Goal: Navigation & Orientation: Find specific page/section

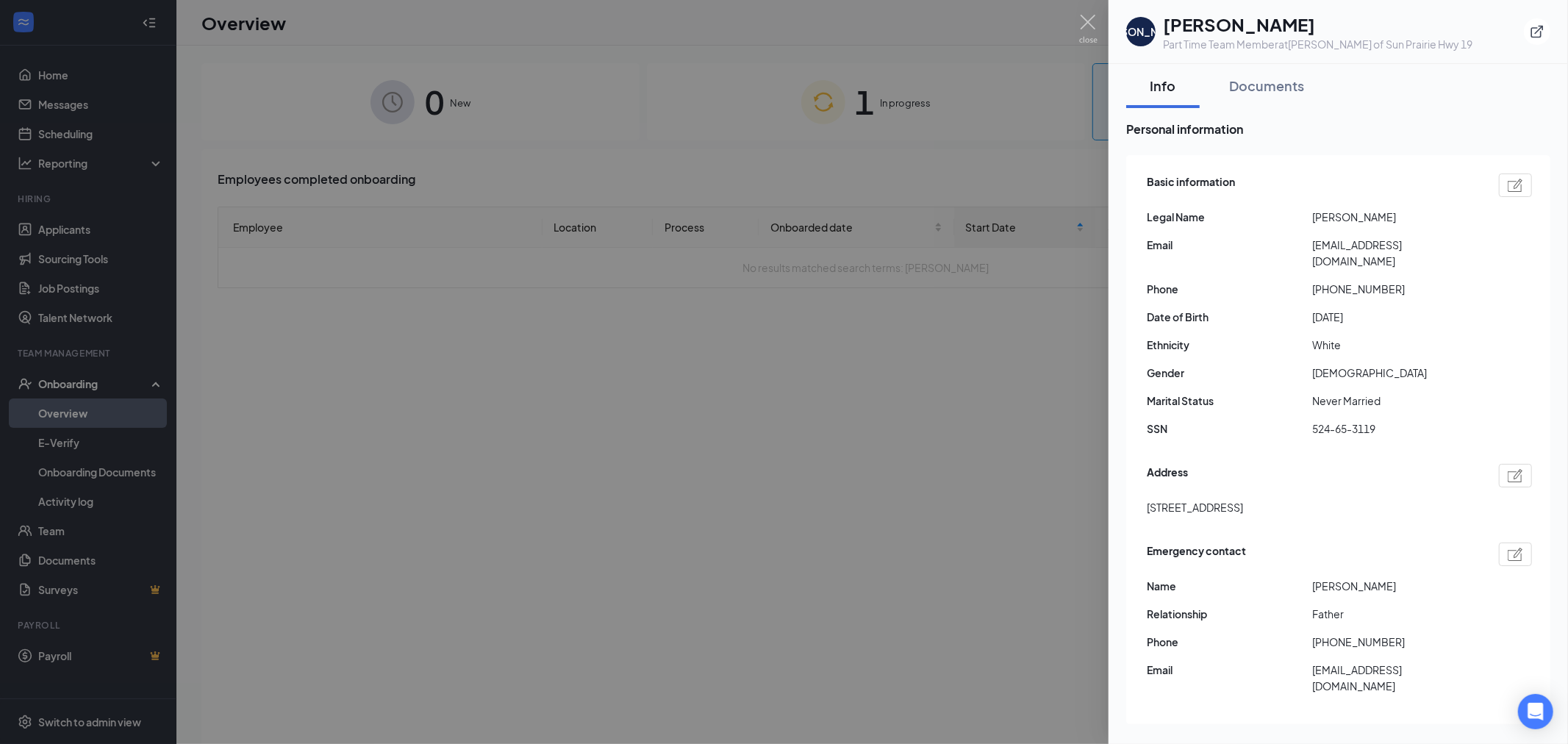
click at [990, 387] on div at bounding box center [784, 372] width 1568 height 744
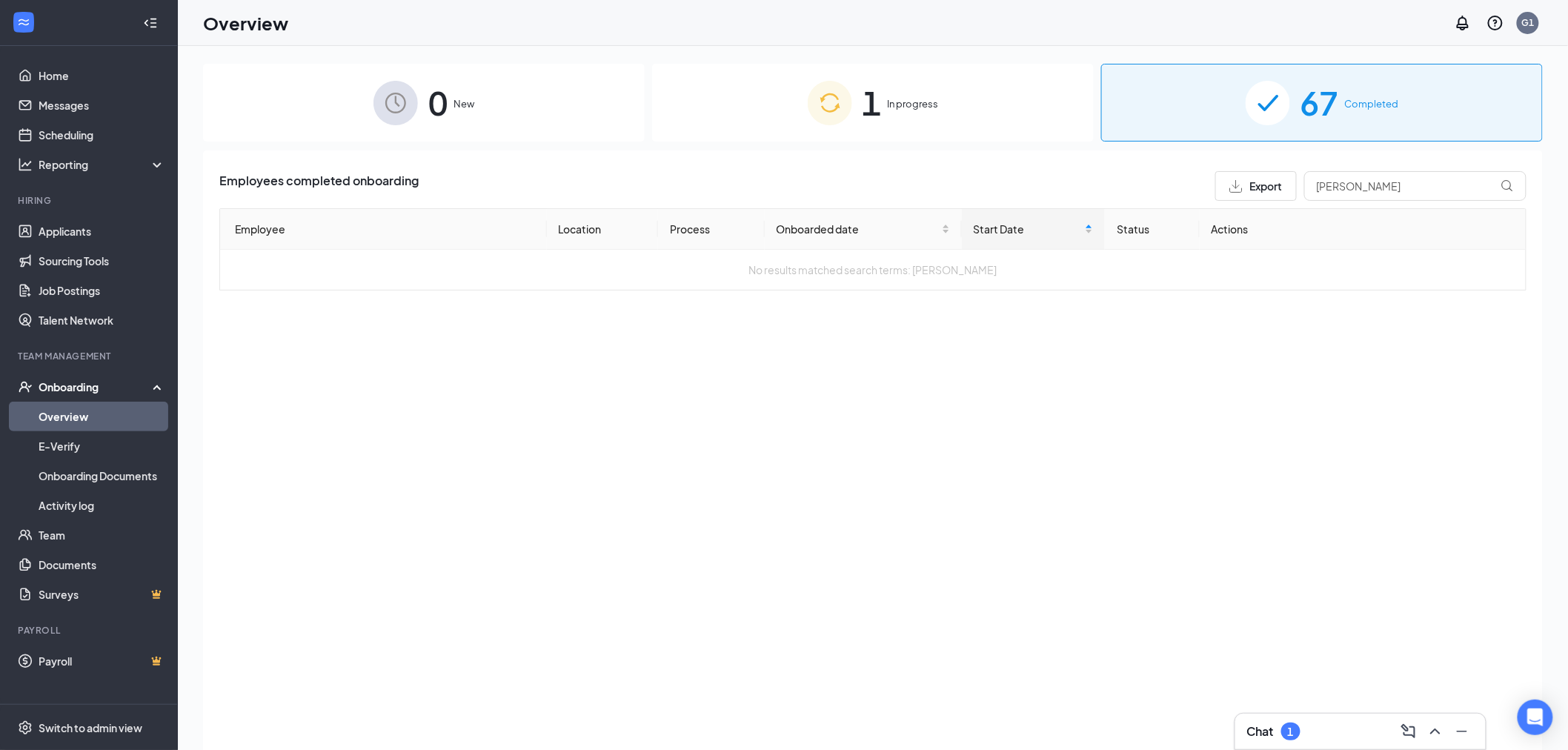
click at [931, 114] on div "1 In progress" at bounding box center [873, 102] width 442 height 78
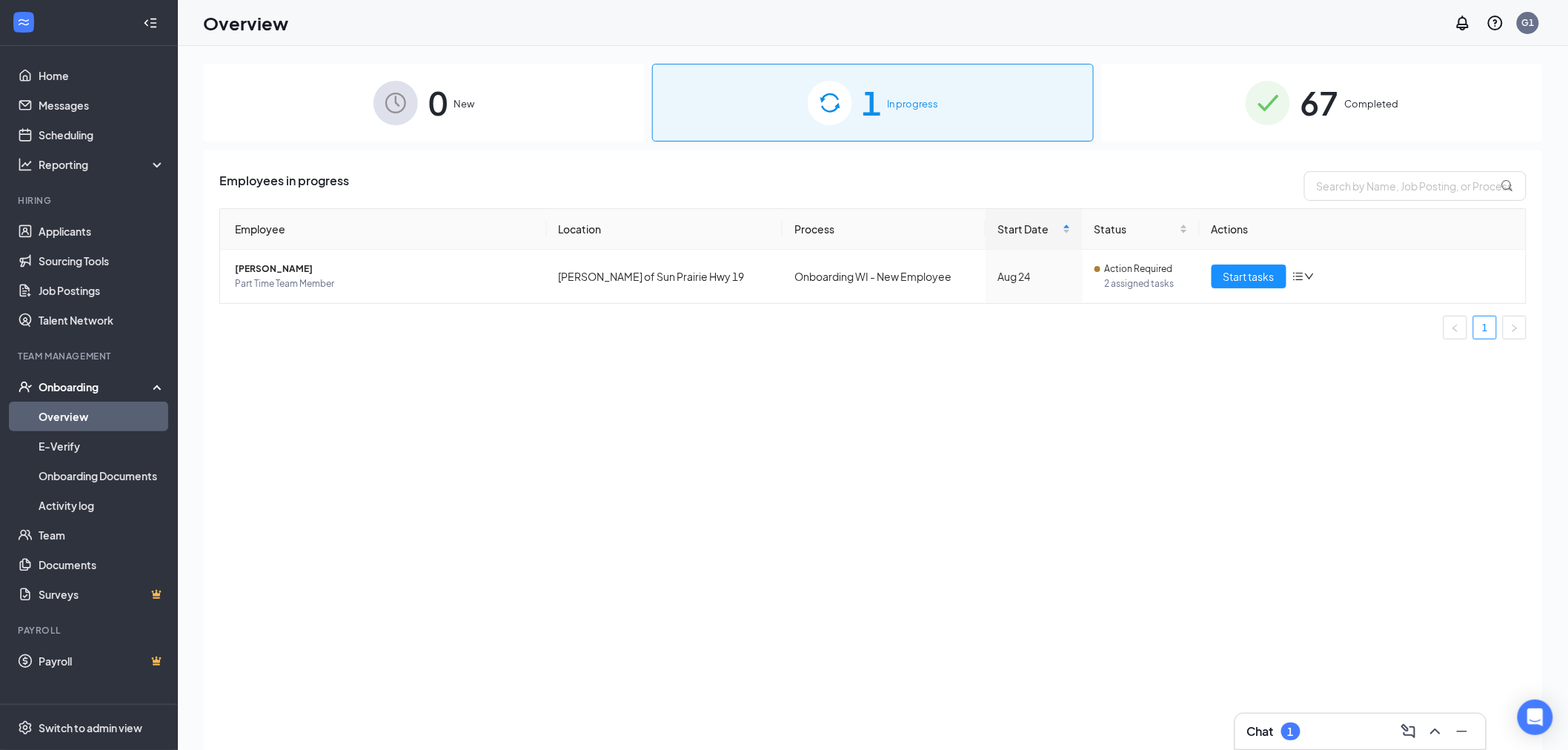
click at [472, 113] on div "0 New" at bounding box center [424, 102] width 442 height 78
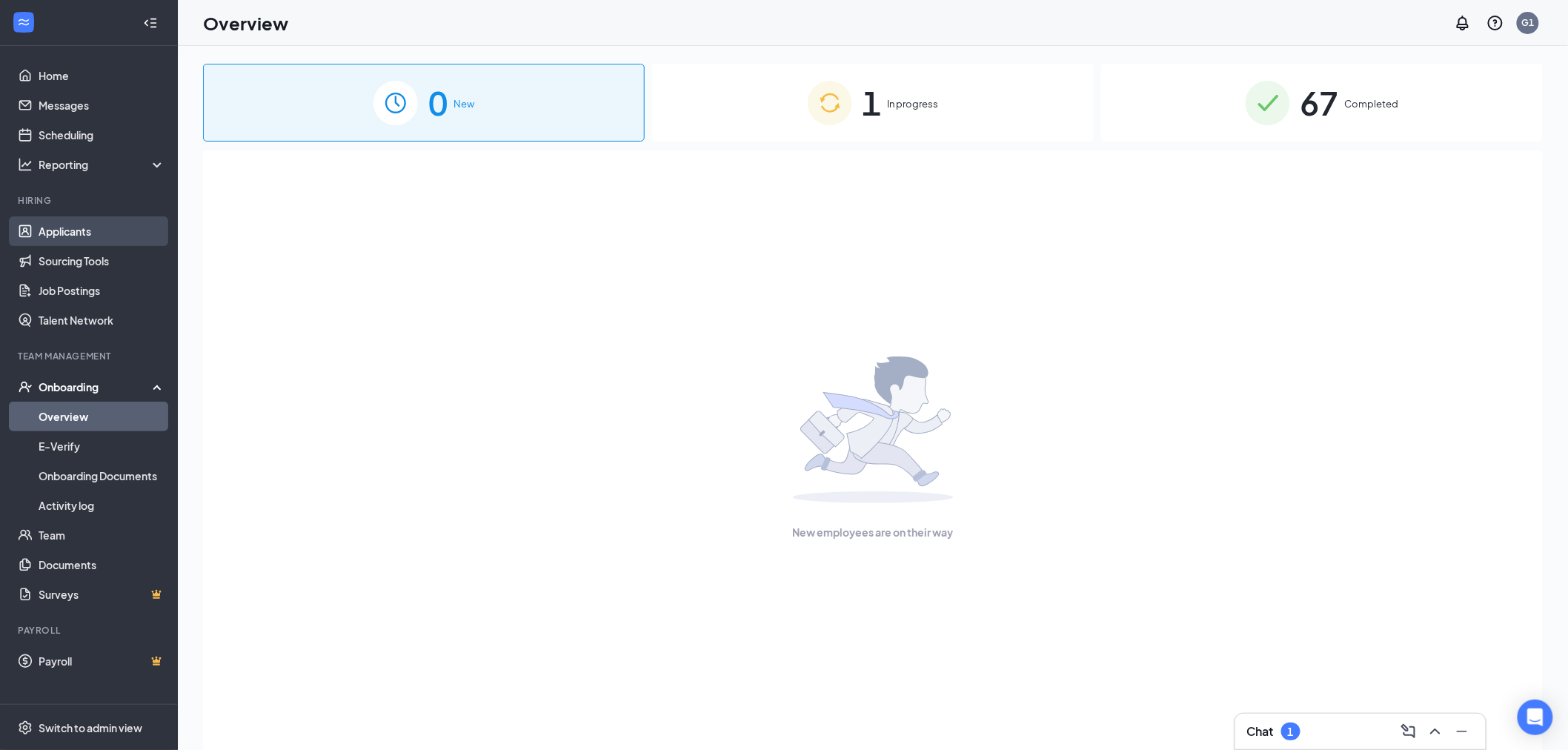
click at [96, 218] on link "Applicants" at bounding box center [102, 231] width 127 height 30
click at [93, 225] on link "Applicants" at bounding box center [102, 231] width 127 height 30
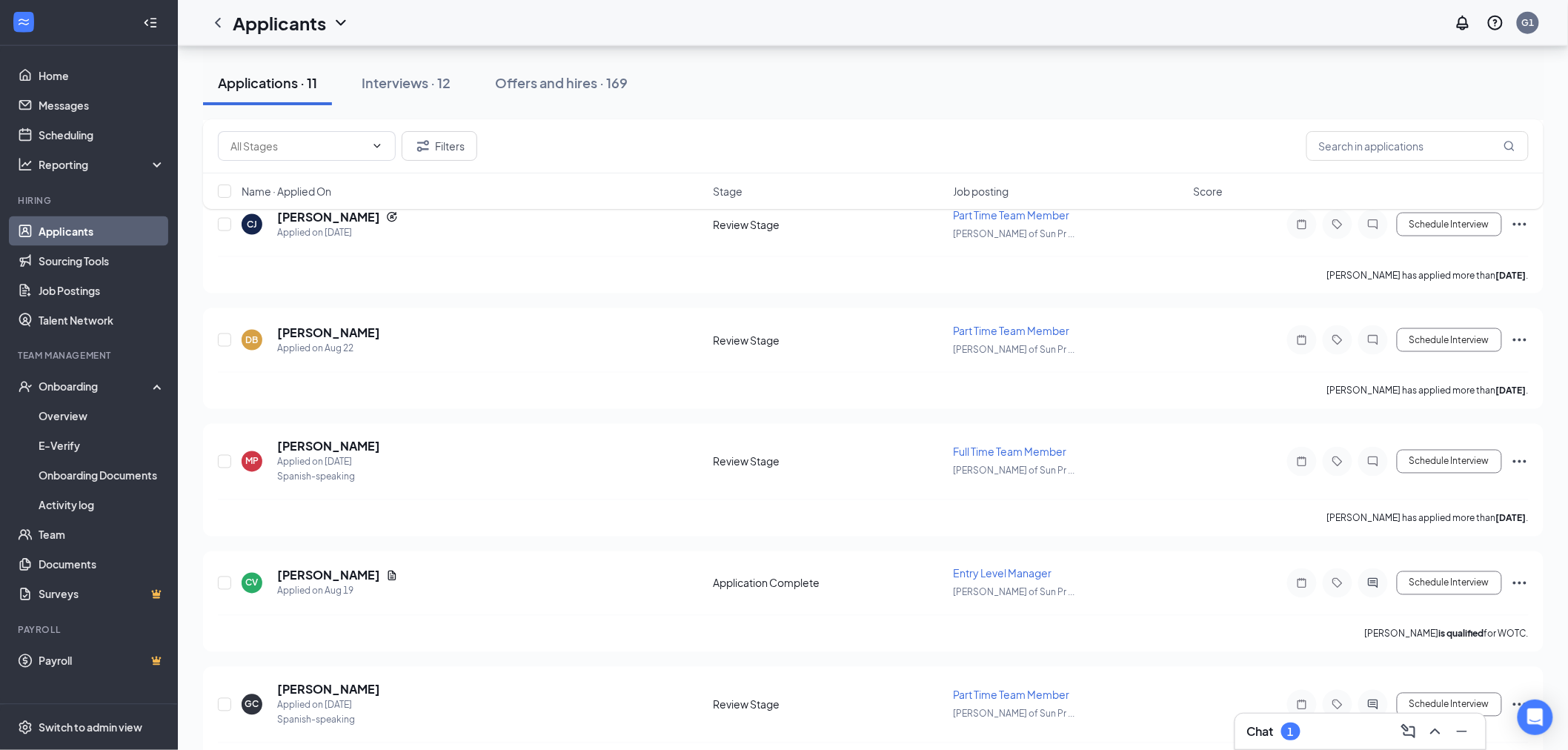
scroll to position [869, 0]
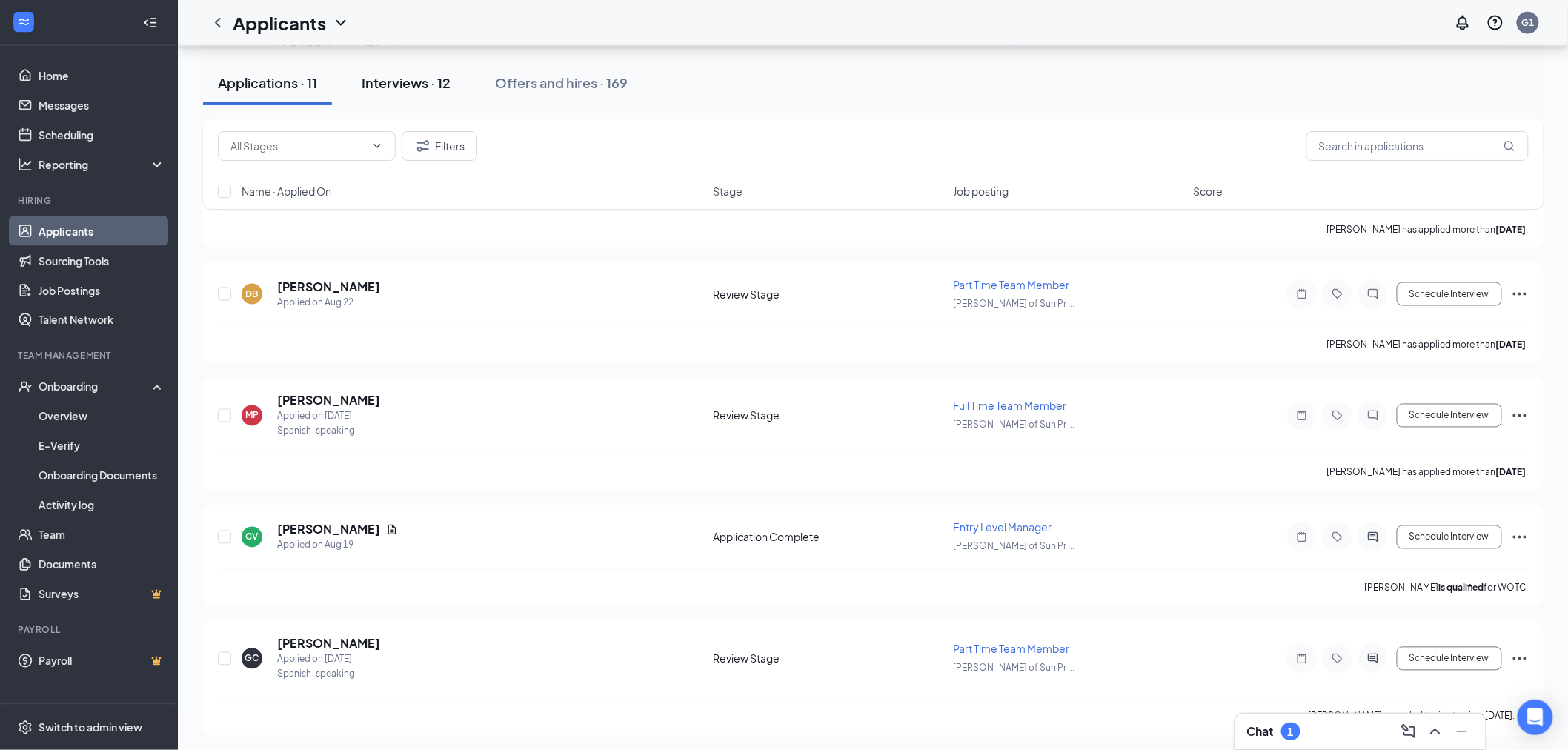
click at [393, 95] on button "Interviews · 12" at bounding box center [406, 83] width 119 height 44
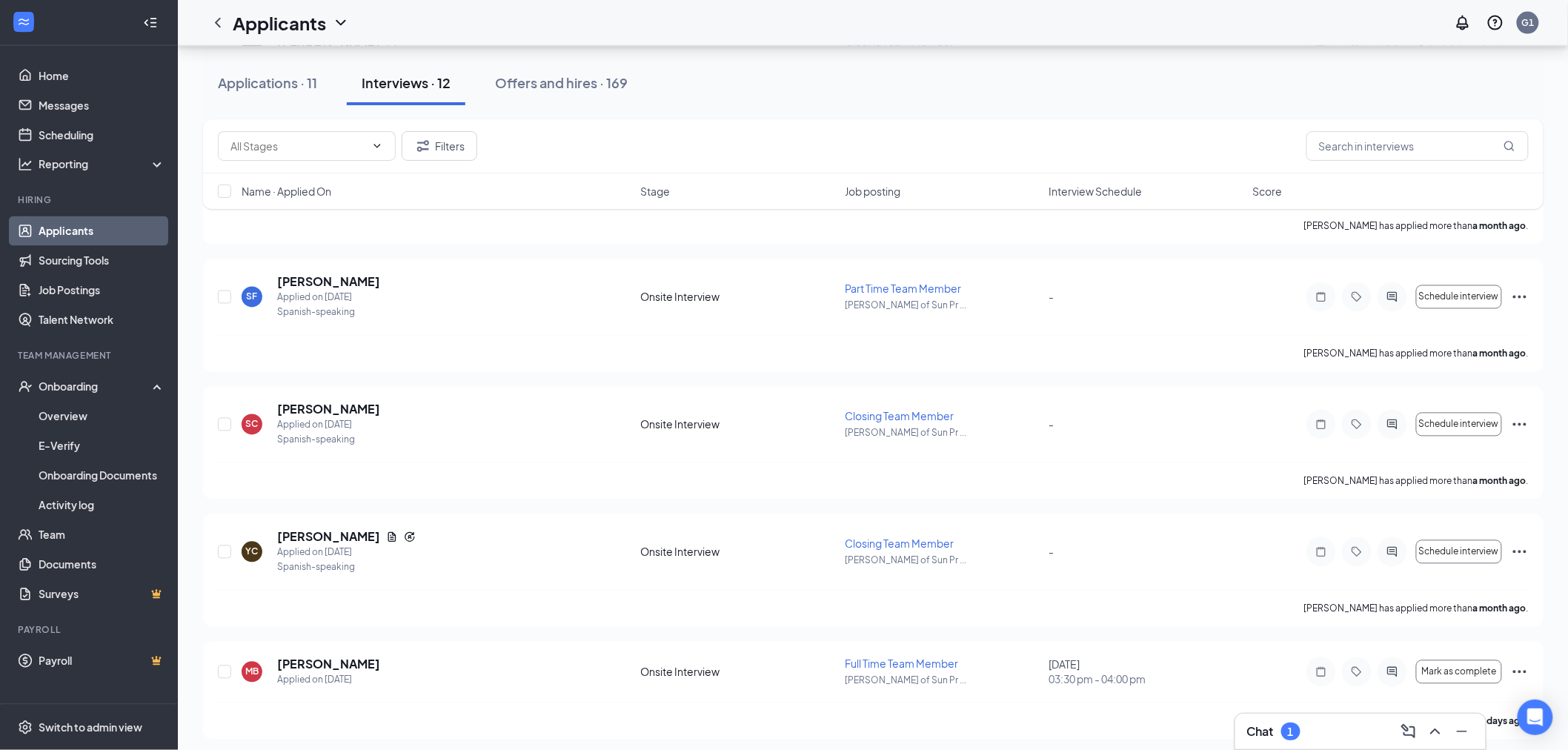
scroll to position [1026, 0]
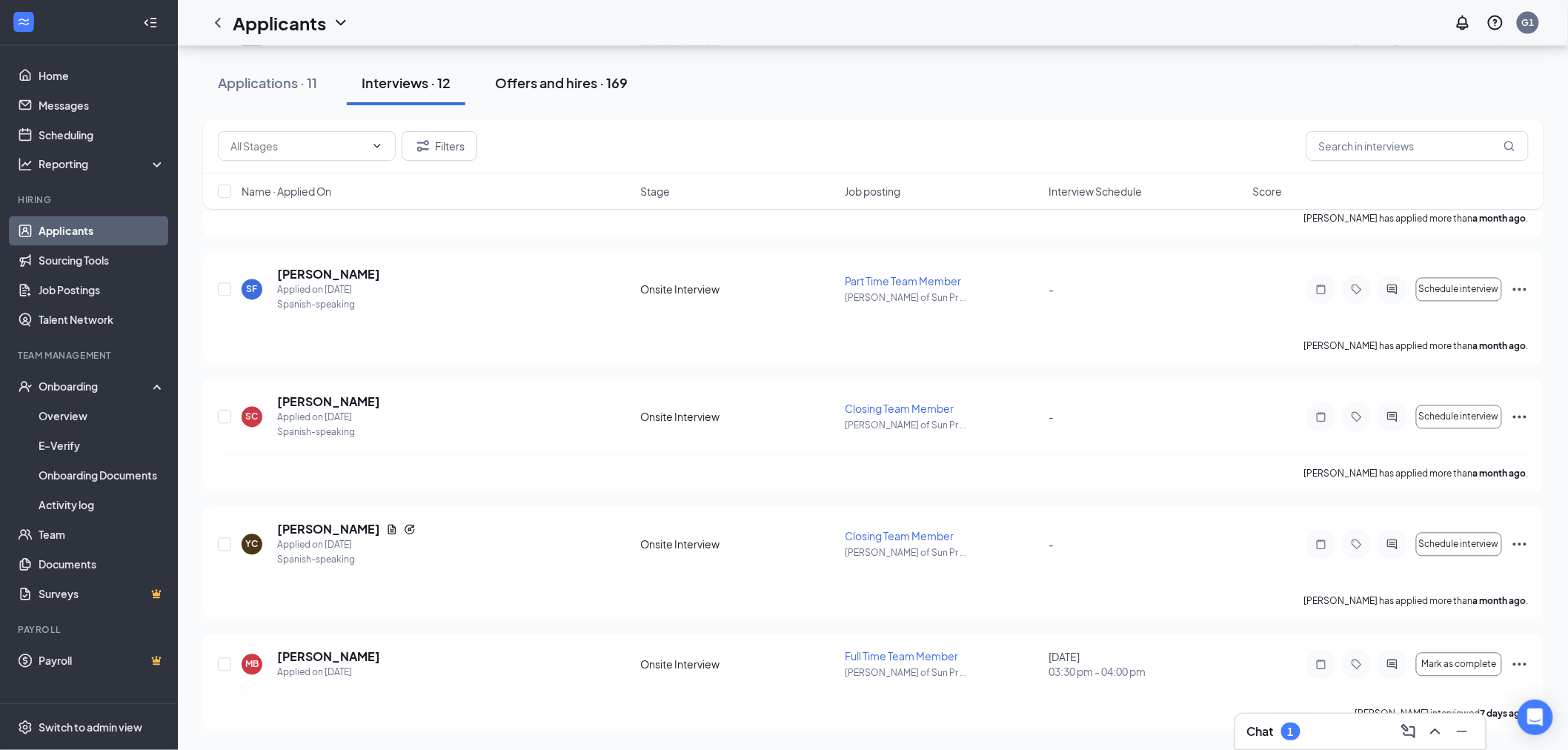
click at [587, 82] on div "Offers and hires · 169" at bounding box center [561, 82] width 133 height 19
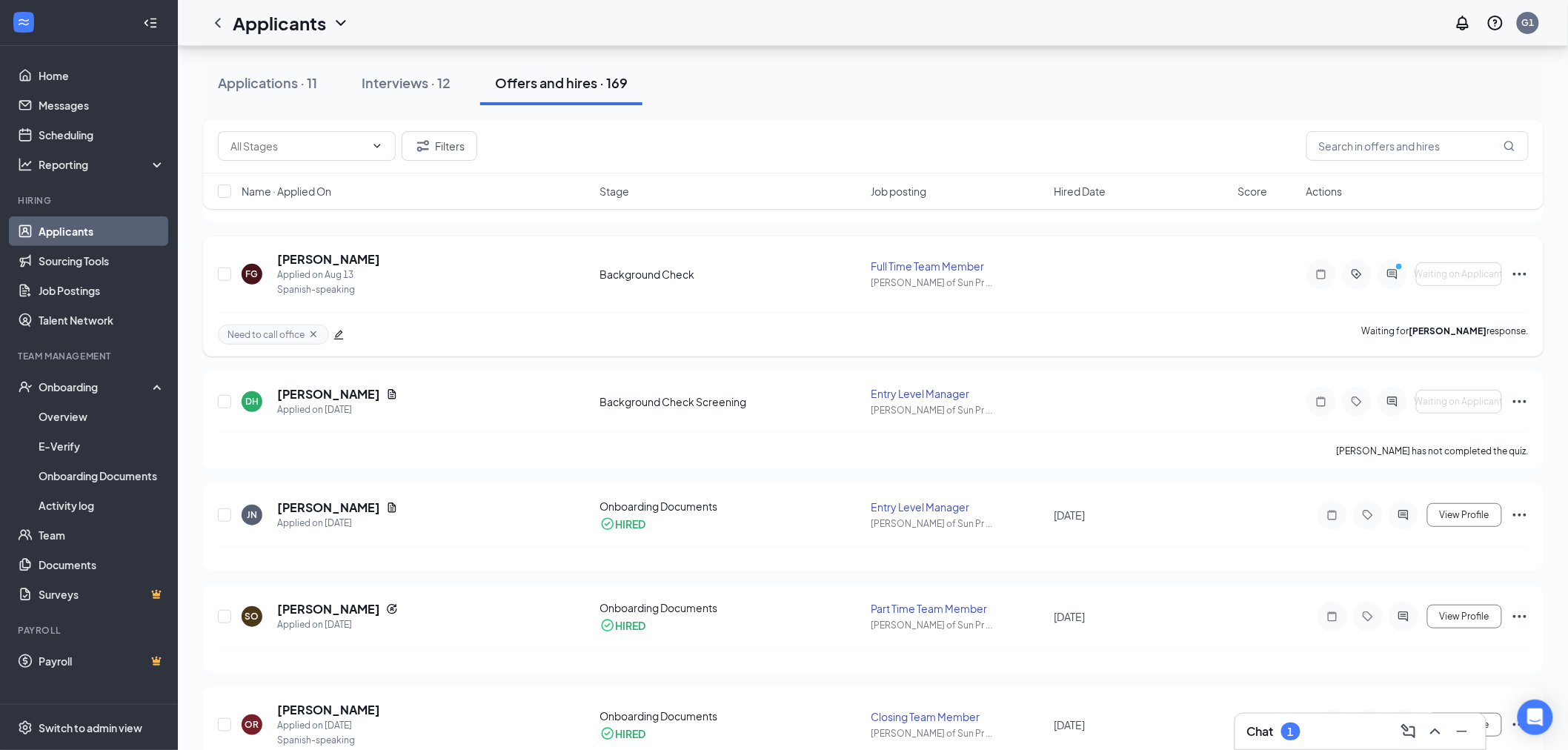
scroll to position [247, 0]
